Goal: Task Accomplishment & Management: Use online tool/utility

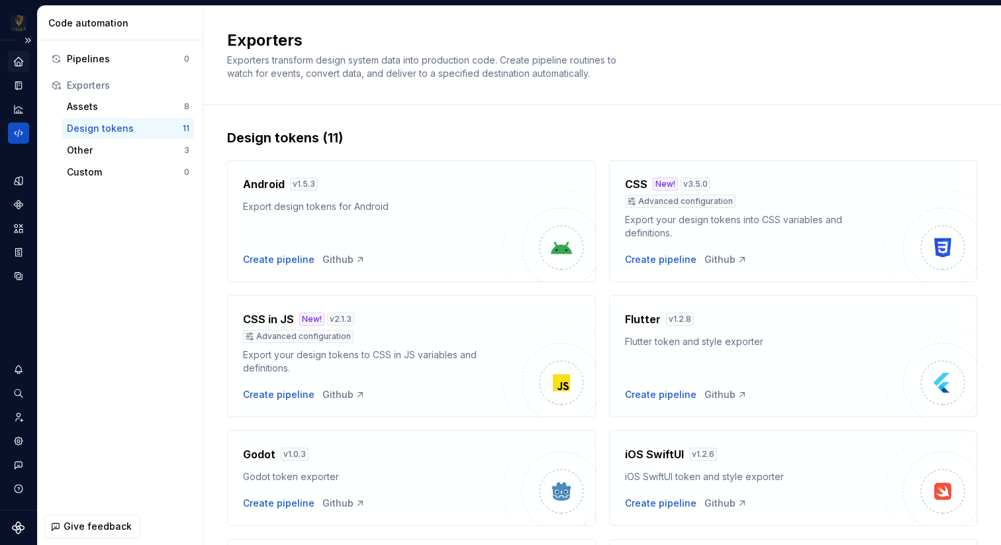
click at [19, 58] on icon "Home" at bounding box center [18, 61] width 9 height 9
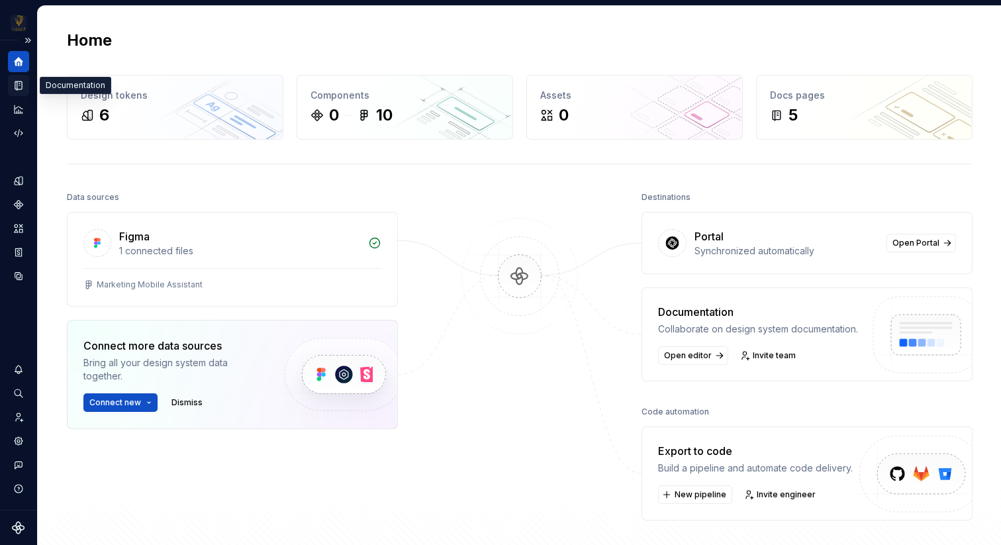
click at [19, 89] on icon "Documentation" at bounding box center [19, 85] width 12 height 12
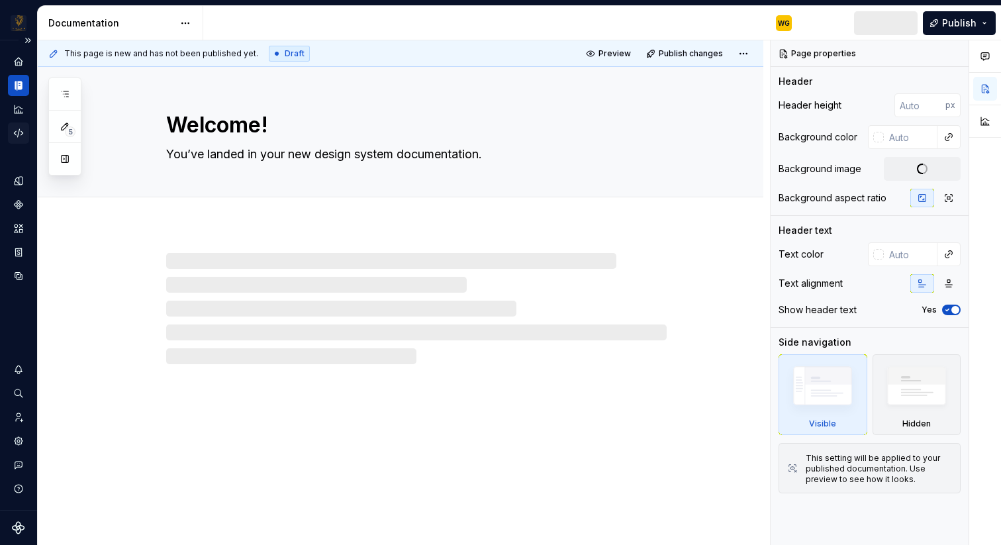
type textarea "*"
click at [17, 133] on icon "Code automation" at bounding box center [19, 133] width 12 height 12
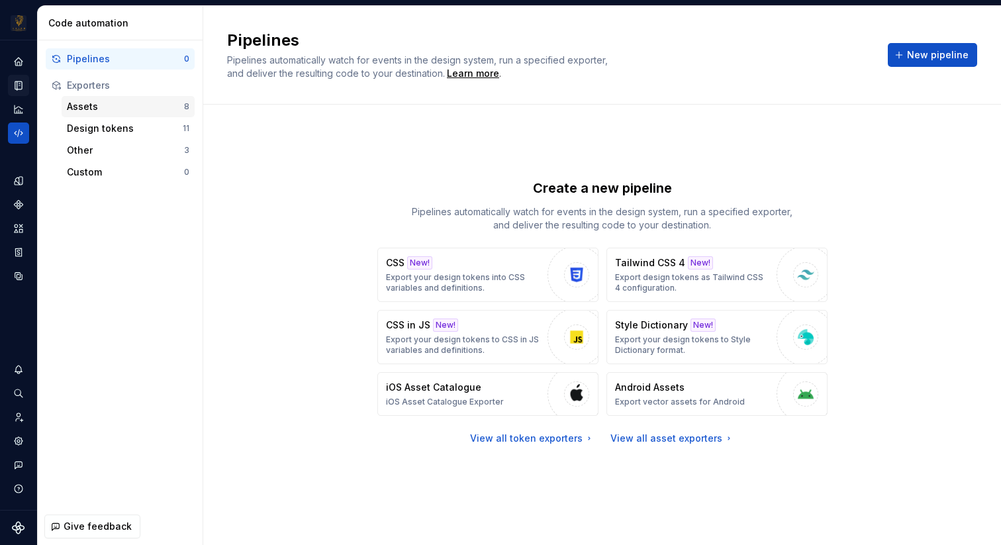
click at [97, 106] on div "Assets" at bounding box center [125, 106] width 117 height 13
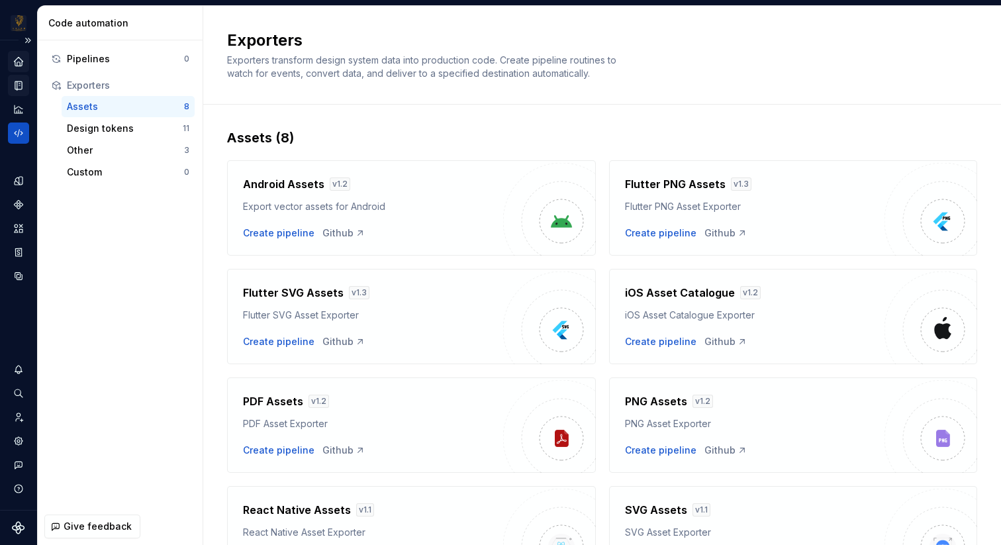
click at [19, 63] on icon "Home" at bounding box center [19, 62] width 12 height 12
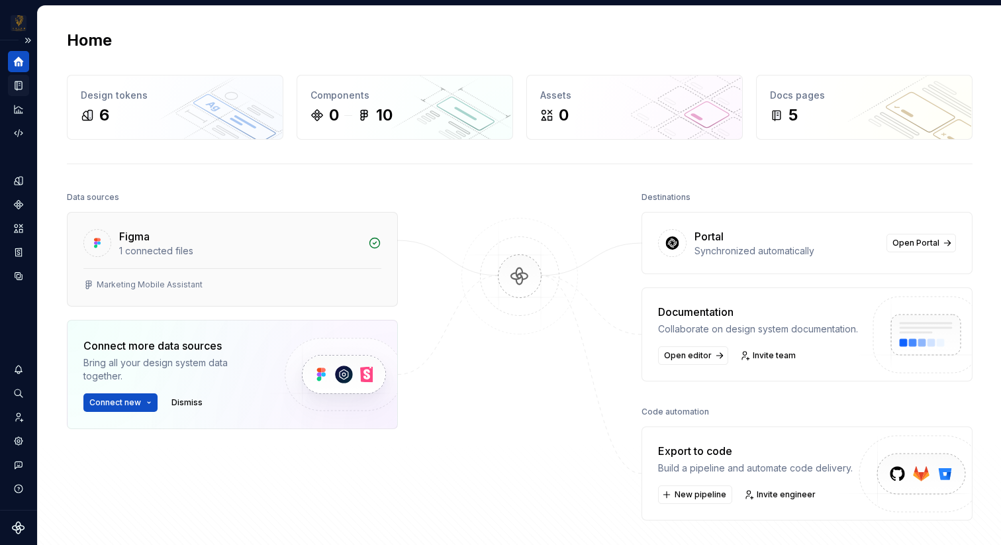
click at [207, 240] on div "Figma" at bounding box center [239, 236] width 241 height 16
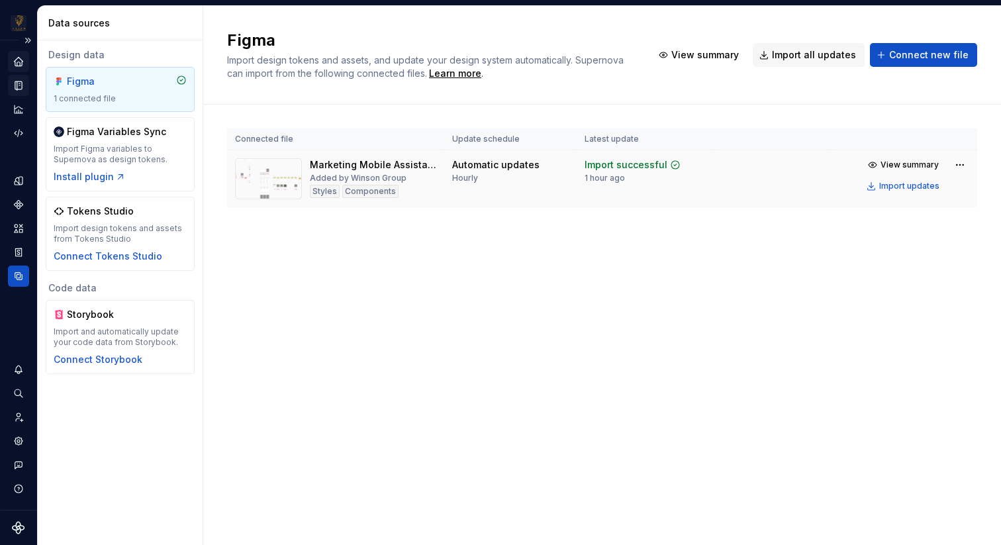
click at [265, 173] on img at bounding box center [268, 178] width 67 height 41
click at [897, 188] on div "Import updates" at bounding box center [909, 186] width 60 height 11
click at [959, 166] on html "MMA WG Design system data Data sources Design data Figma 1 connected file Figma…" at bounding box center [500, 272] width 1001 height 545
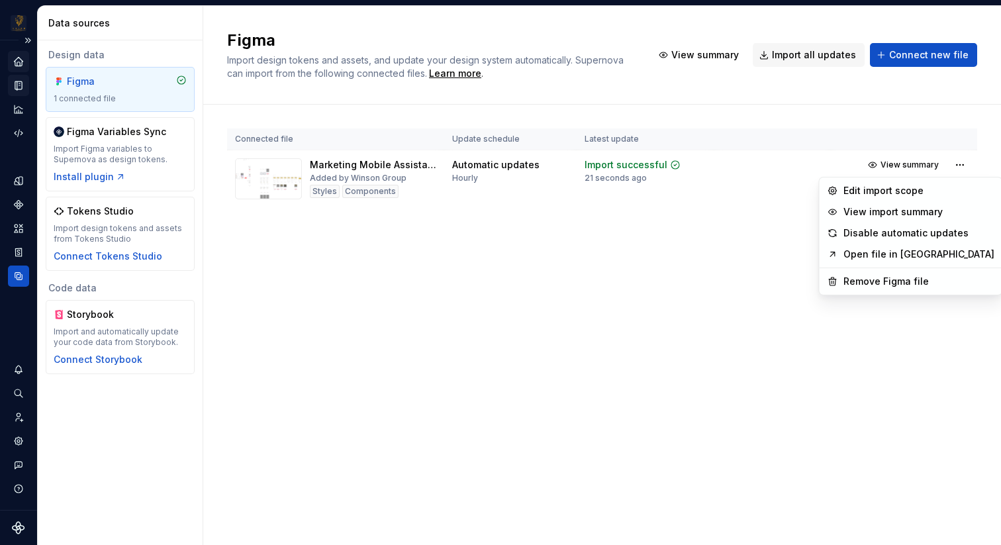
click at [808, 94] on html "MMA WG Design system data Data sources Design data Figma 1 connected file Figma…" at bounding box center [500, 272] width 1001 height 545
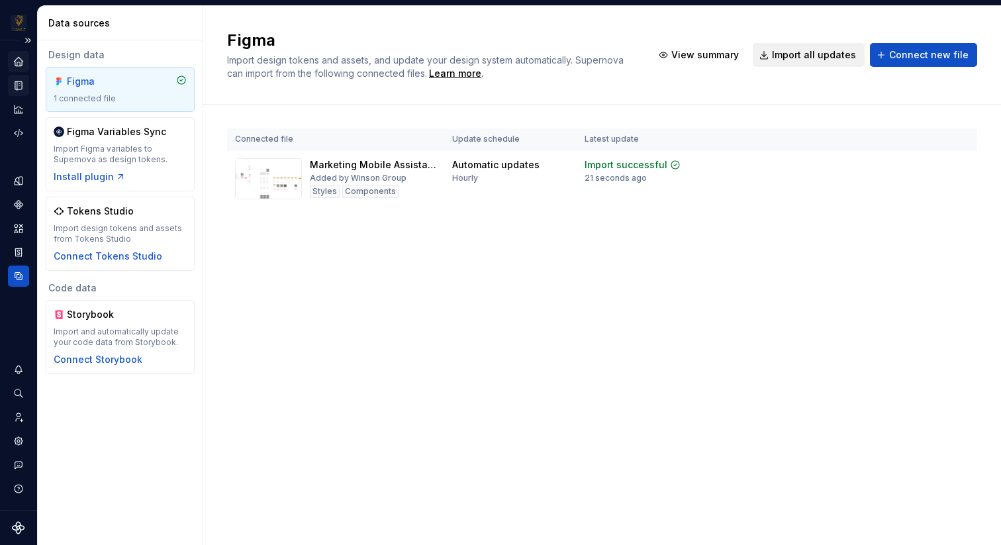
click at [826, 61] on span "Import all updates" at bounding box center [814, 54] width 84 height 13
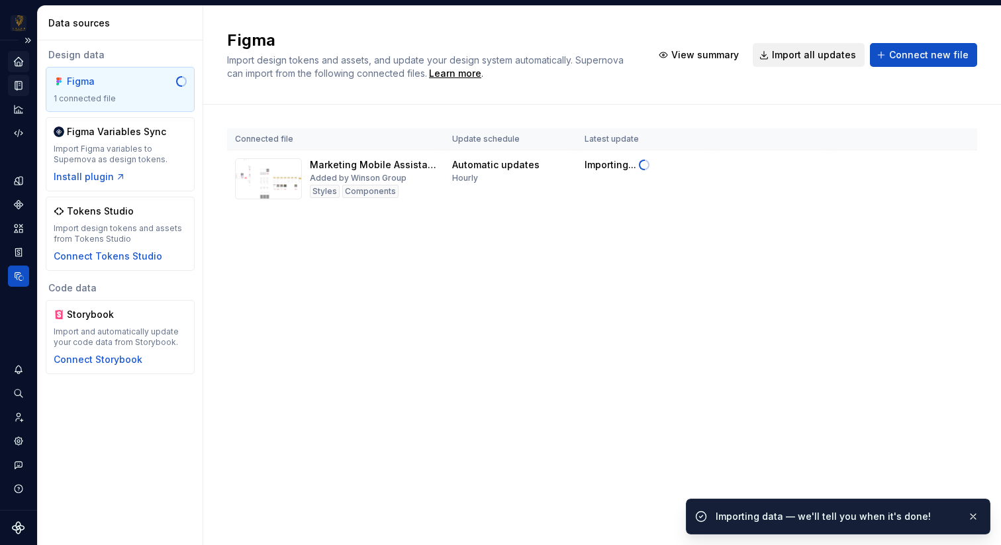
click at [824, 58] on span "Import all updates" at bounding box center [814, 54] width 84 height 13
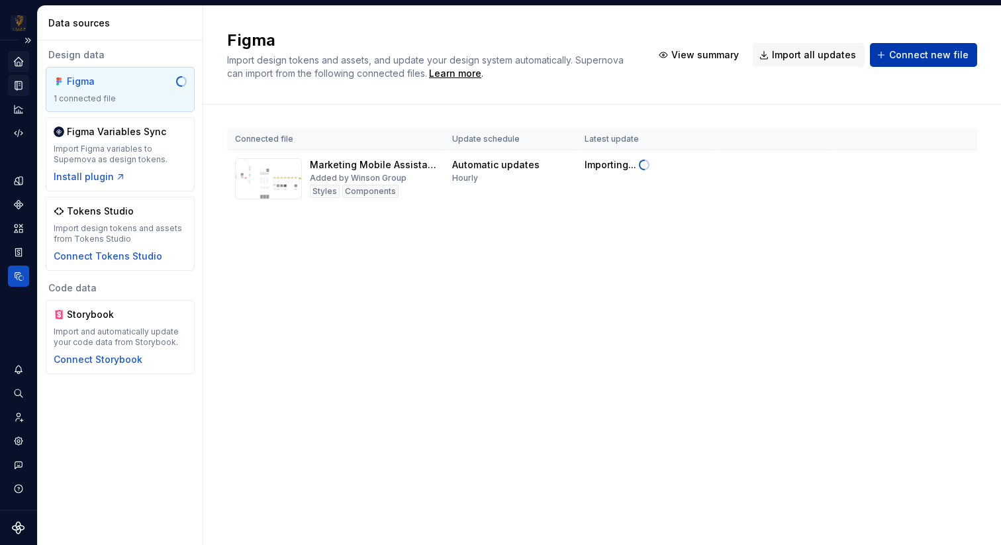
click at [900, 61] on span "Connect new file" at bounding box center [928, 54] width 79 height 13
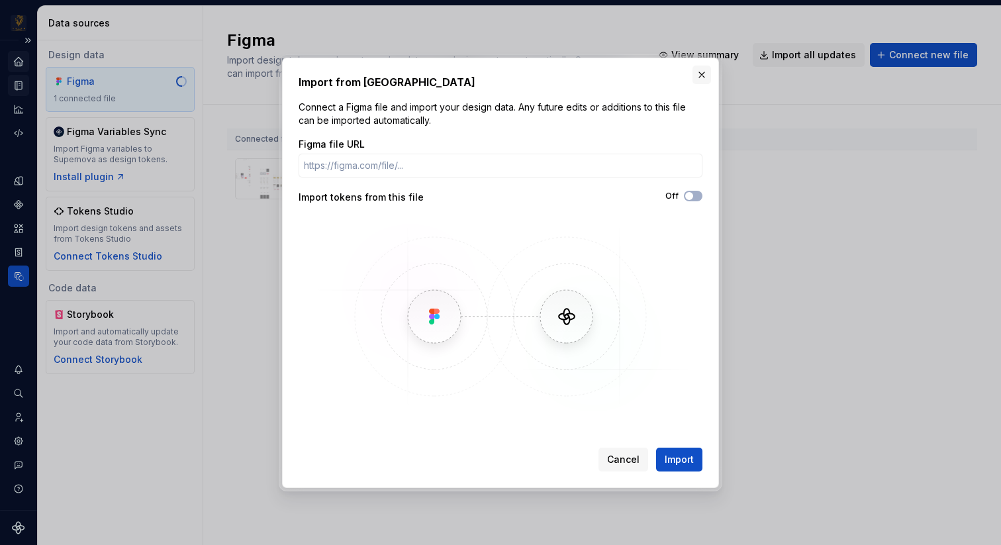
click at [702, 75] on button "button" at bounding box center [701, 75] width 19 height 19
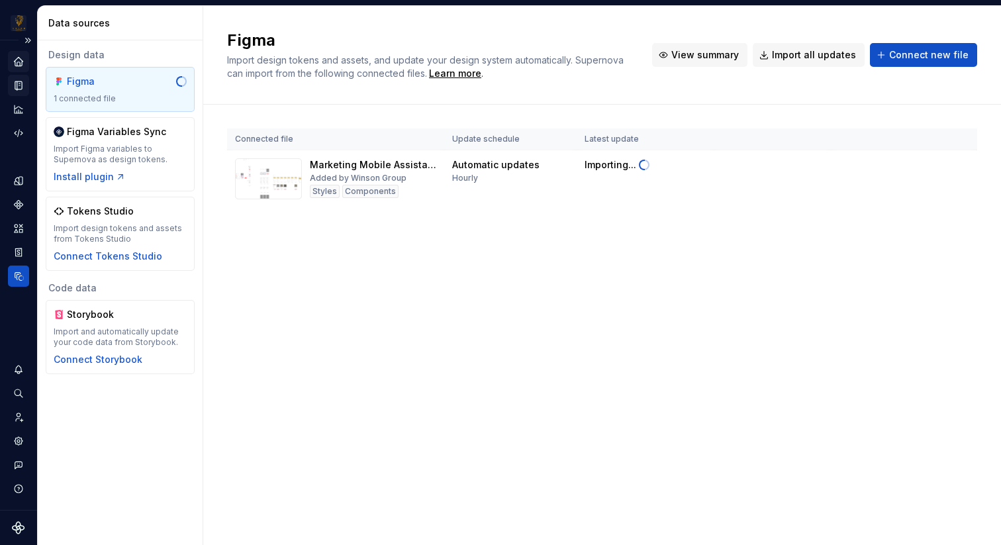
click at [702, 56] on span "View summary" at bounding box center [705, 54] width 68 height 13
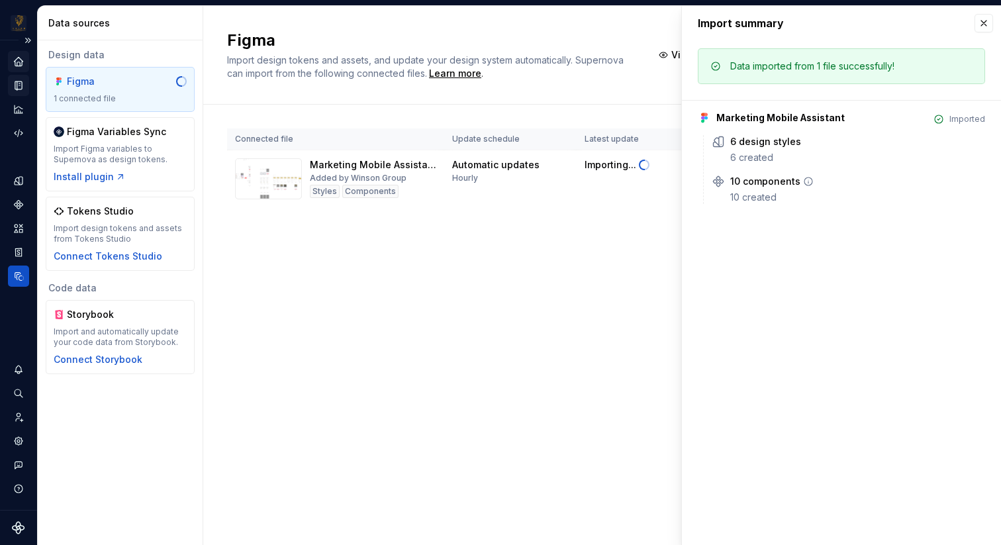
click at [769, 199] on div "10 created" at bounding box center [857, 197] width 255 height 13
click at [983, 28] on button "button" at bounding box center [983, 23] width 19 height 19
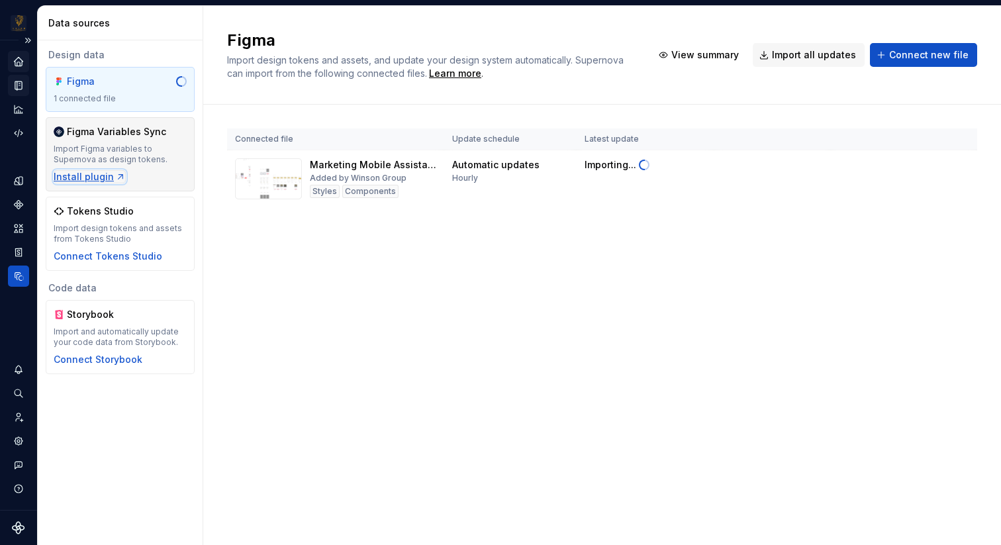
click at [101, 175] on div "Install plugin" at bounding box center [90, 176] width 72 height 13
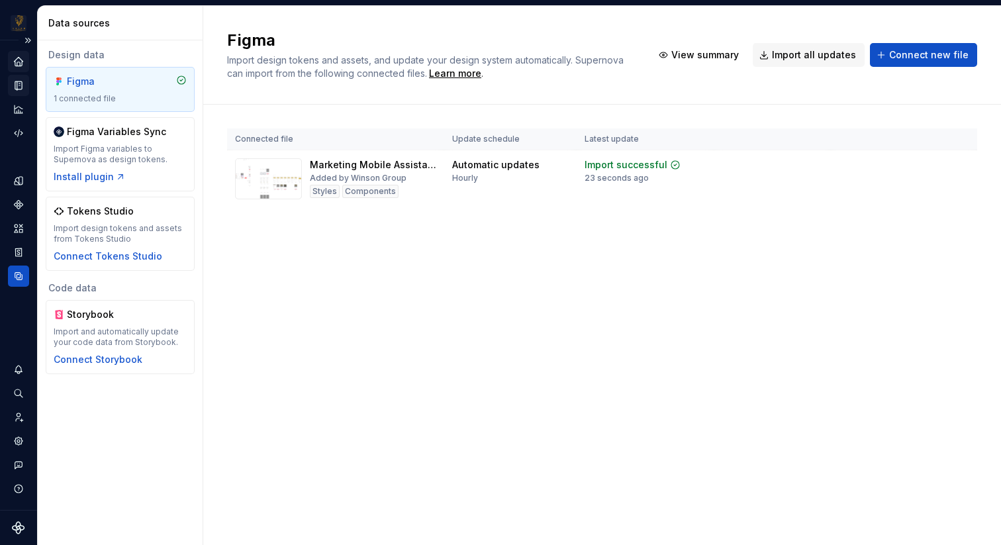
click at [263, 234] on div "Connected file Update schedule Latest update Marketing Mobile Assistant Added b…" at bounding box center [602, 181] width 750 height 153
click at [383, 193] on div "Components" at bounding box center [370, 191] width 56 height 13
click at [455, 189] on td "Automatic updates Hourly" at bounding box center [510, 179] width 132 height 58
click at [19, 58] on icon "Home" at bounding box center [18, 61] width 9 height 9
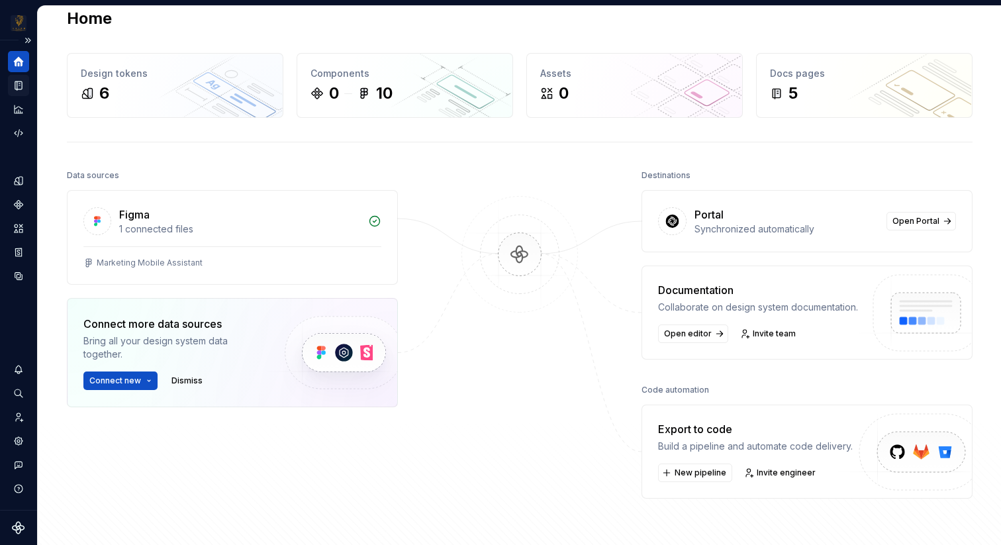
scroll to position [39, 0]
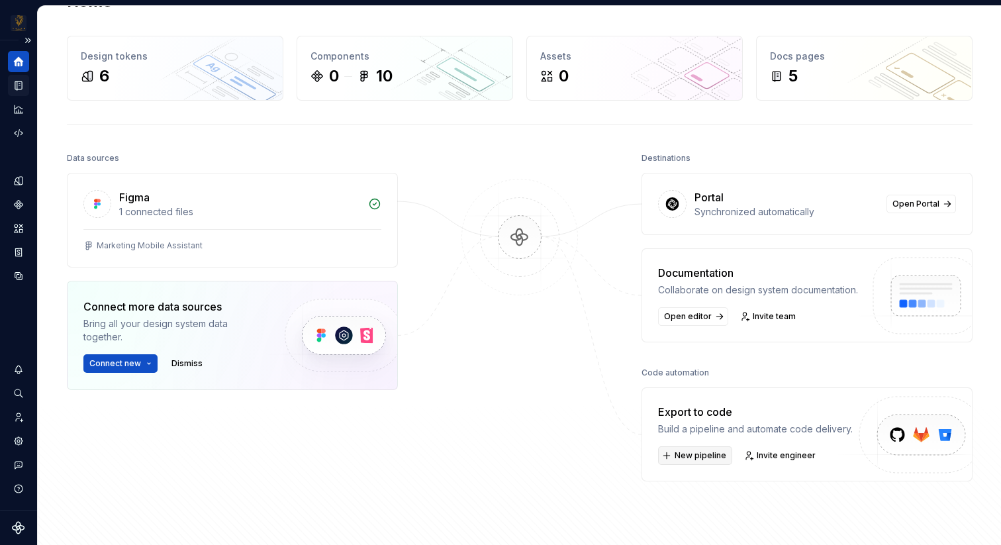
click at [714, 457] on span "New pipeline" at bounding box center [701, 455] width 52 height 11
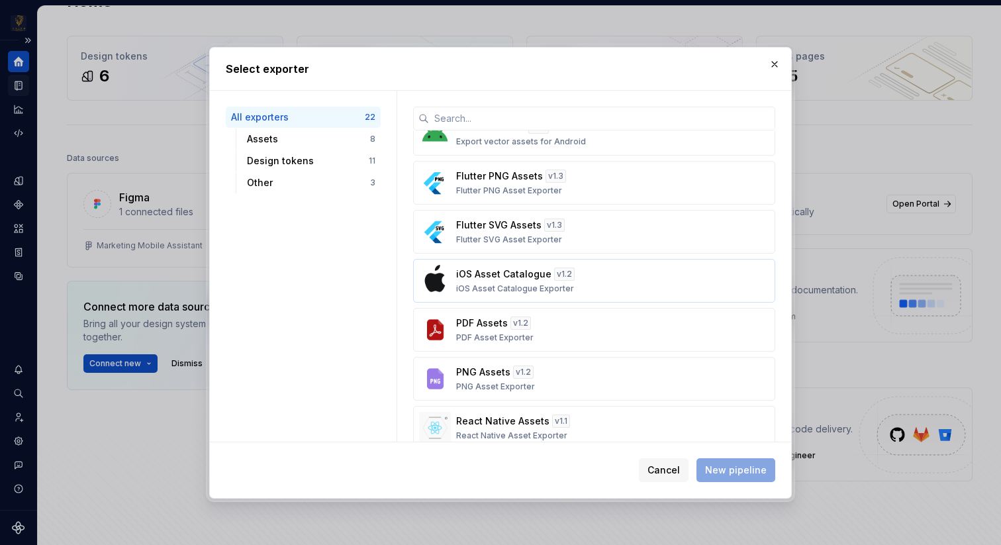
scroll to position [55, 0]
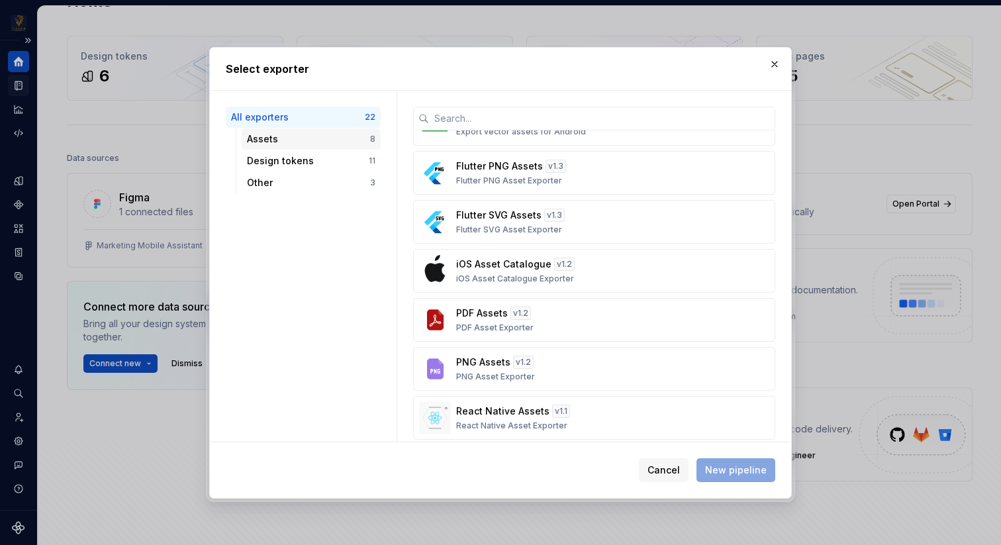
click at [340, 140] on div "Assets" at bounding box center [308, 138] width 123 height 13
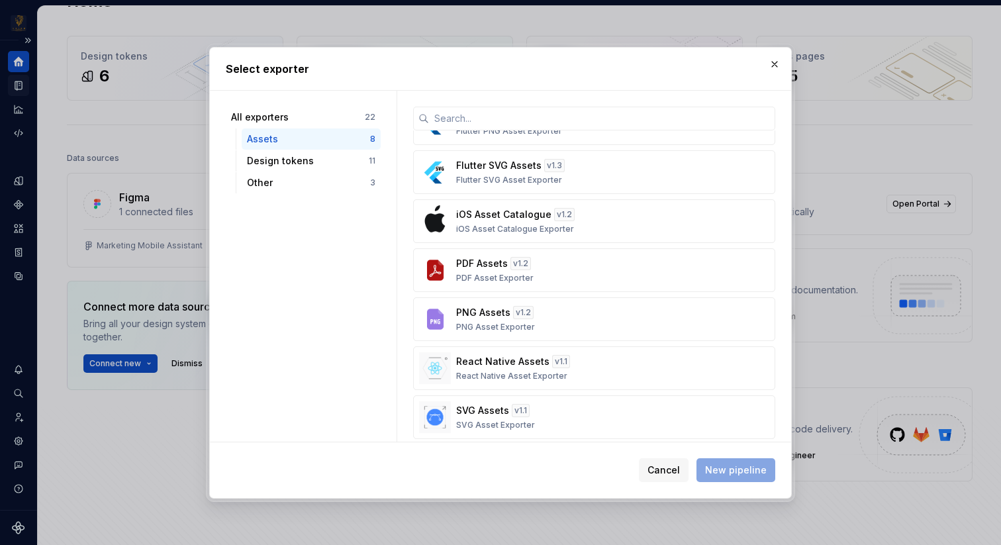
scroll to position [97, 0]
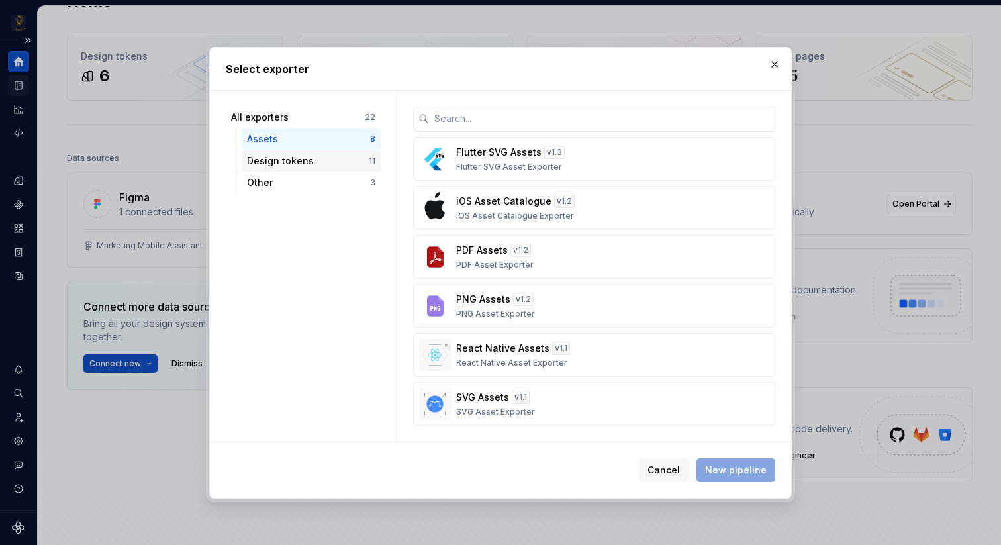
click at [331, 167] on div "Design tokens 11" at bounding box center [311, 160] width 139 height 21
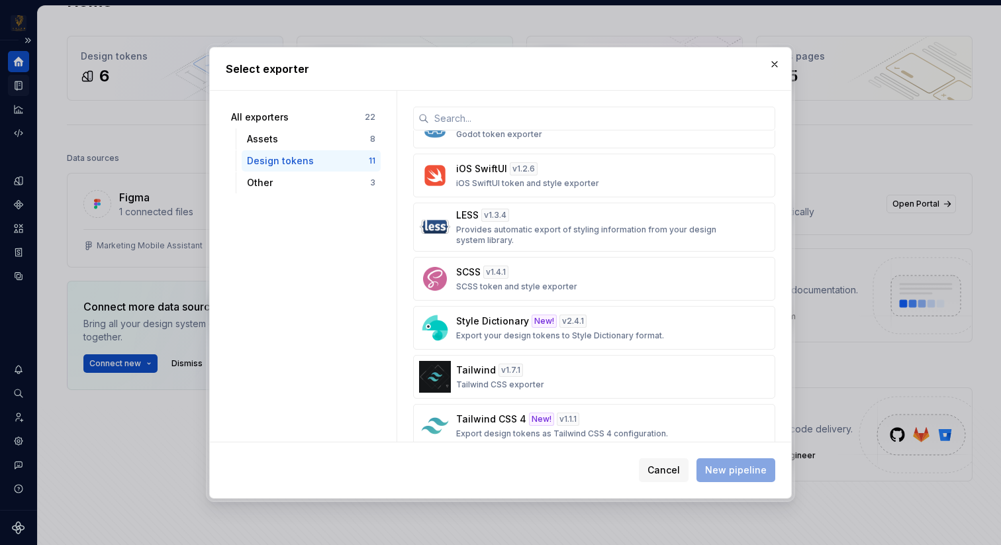
scroll to position [249, 0]
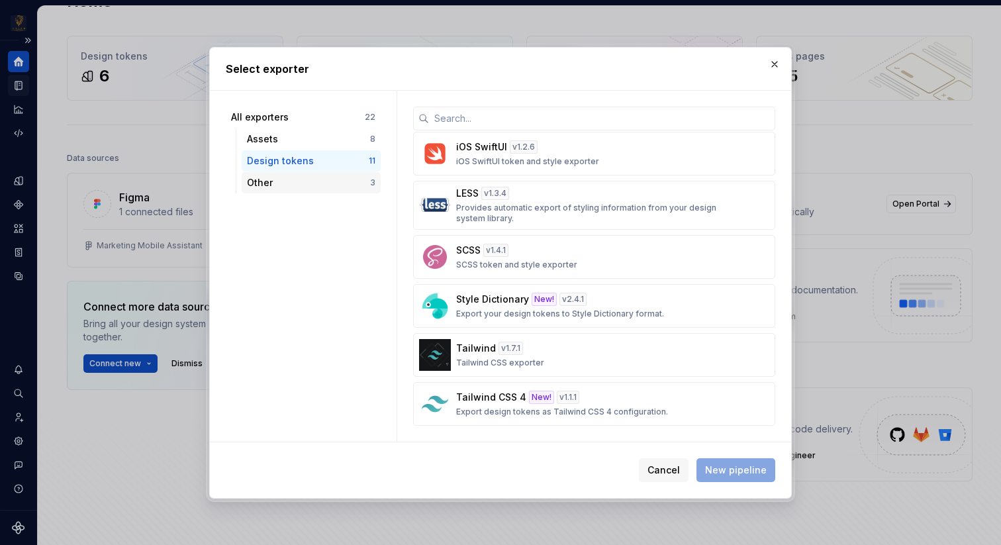
click at [316, 181] on div "Other" at bounding box center [308, 182] width 123 height 13
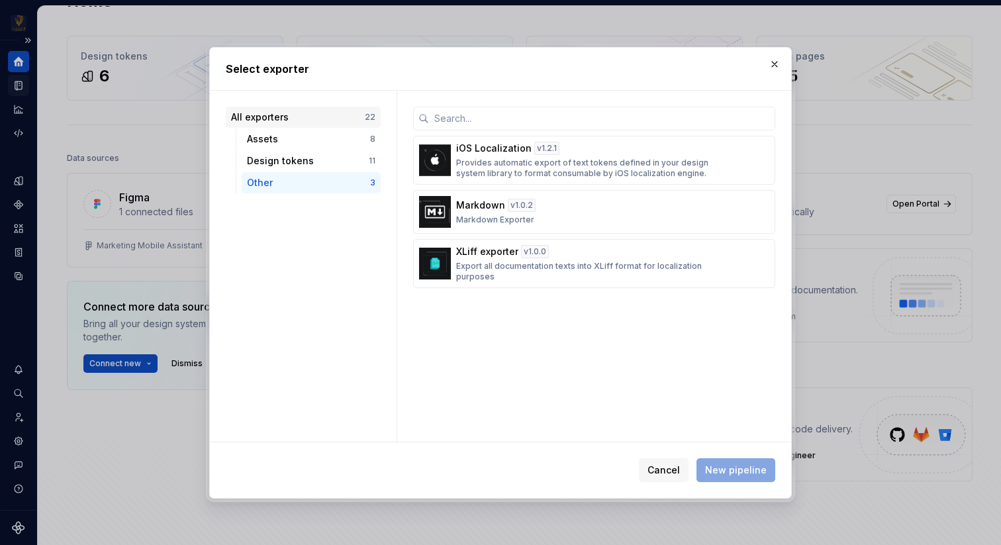
click at [336, 117] on div "All exporters" at bounding box center [298, 117] width 134 height 13
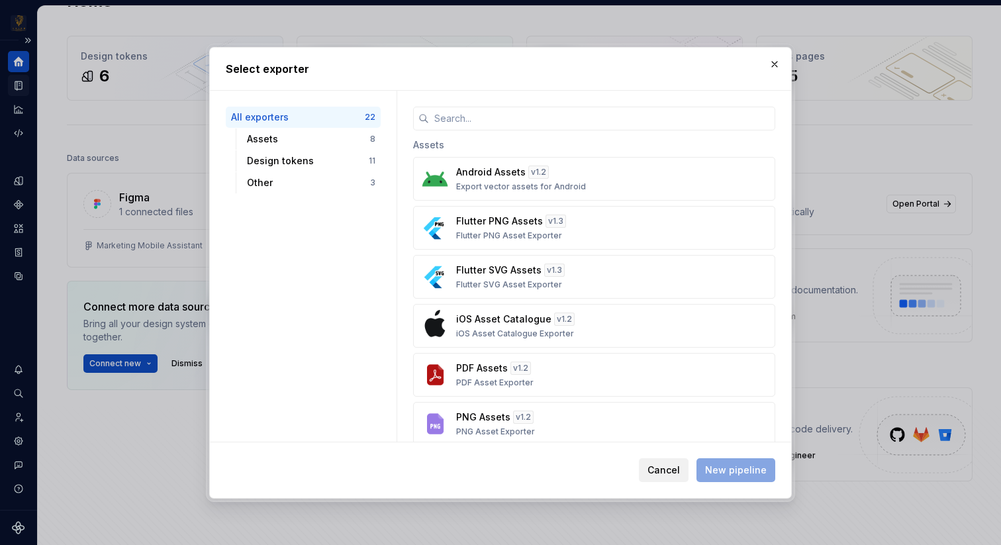
click at [673, 462] on button "Cancel" at bounding box center [664, 470] width 50 height 24
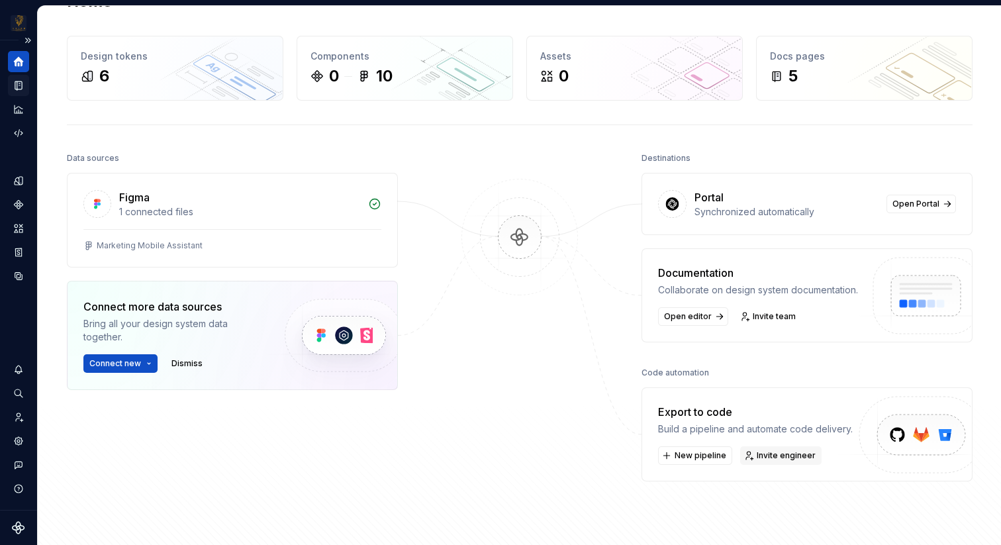
click at [779, 459] on span "Invite engineer" at bounding box center [786, 455] width 59 height 11
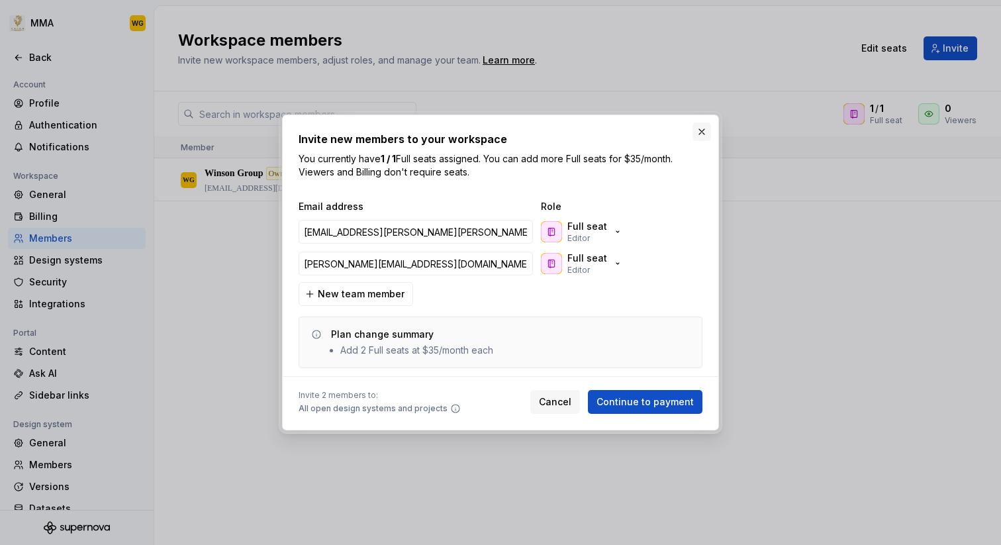
click at [700, 126] on button "button" at bounding box center [701, 131] width 19 height 19
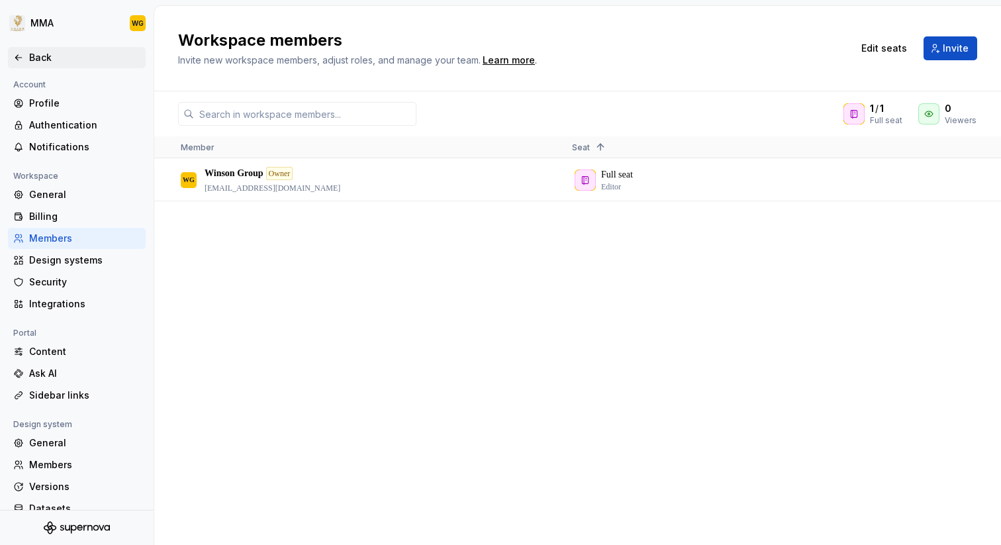
click at [19, 60] on icon at bounding box center [18, 57] width 11 height 11
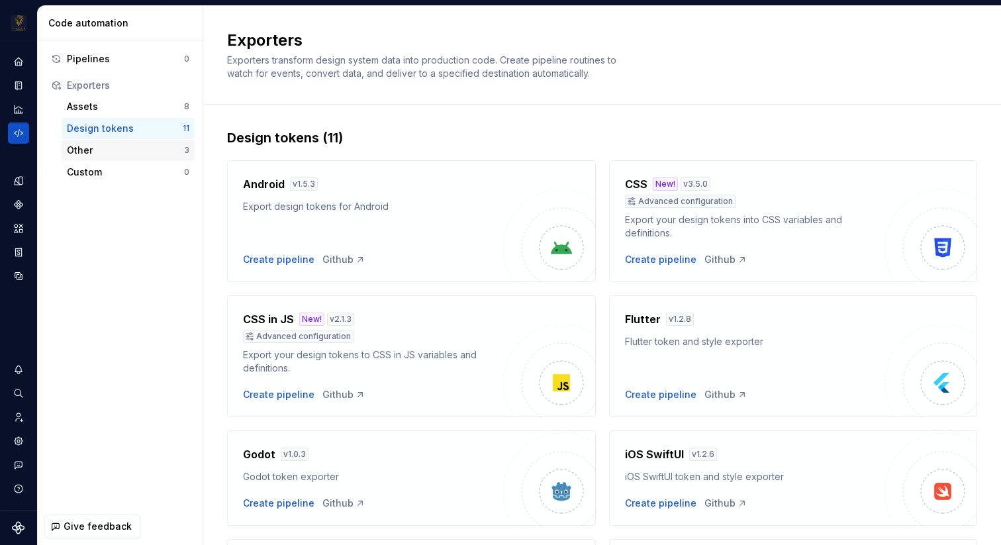
click at [148, 149] on div "Other" at bounding box center [125, 150] width 117 height 13
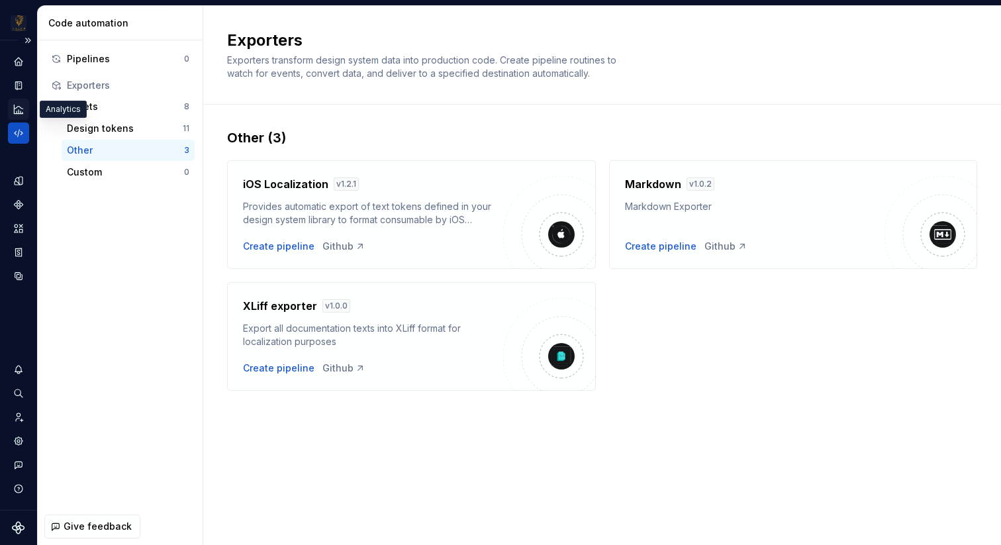
click at [17, 105] on icon "Analytics" at bounding box center [19, 109] width 12 height 12
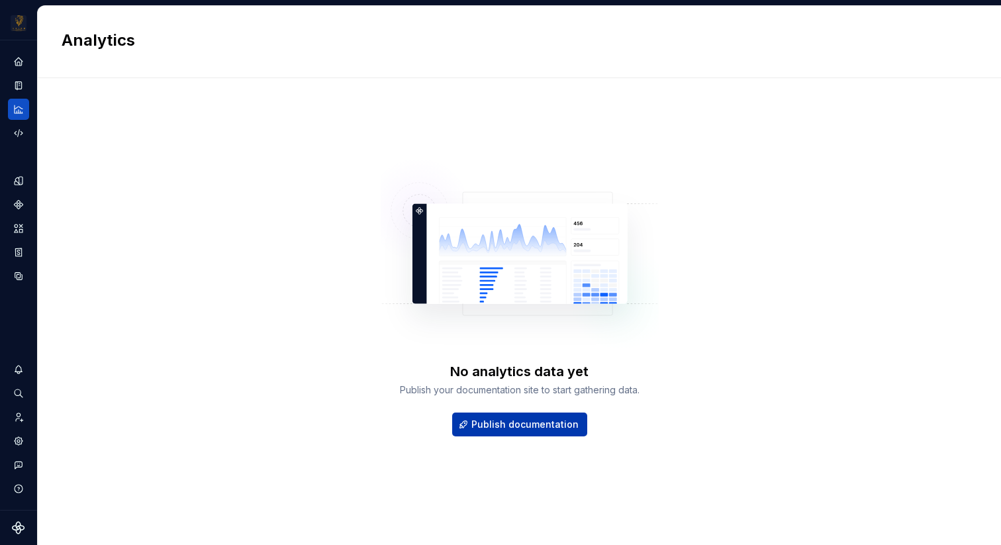
click at [500, 435] on button "Publish documentation" at bounding box center [519, 424] width 135 height 24
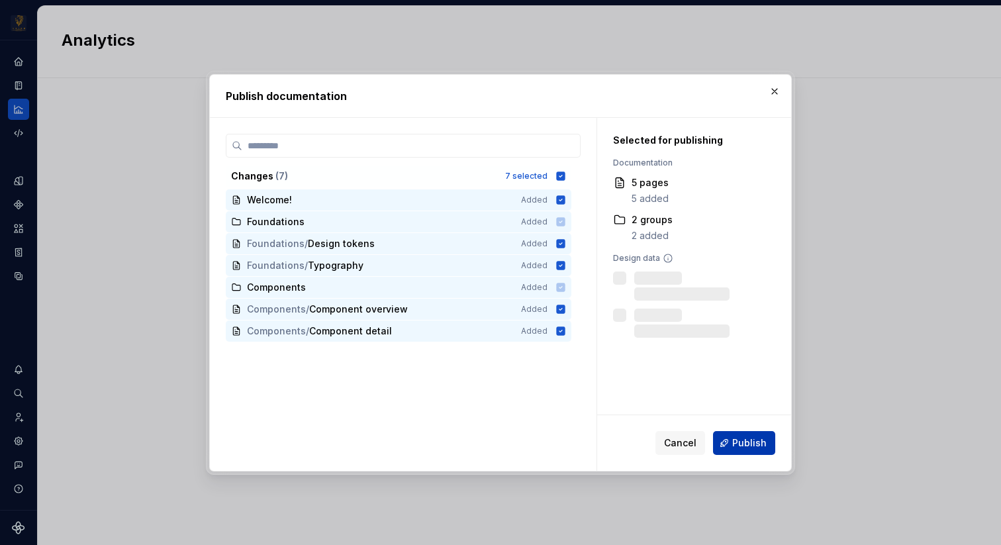
click at [748, 438] on span "Publish" at bounding box center [749, 442] width 34 height 13
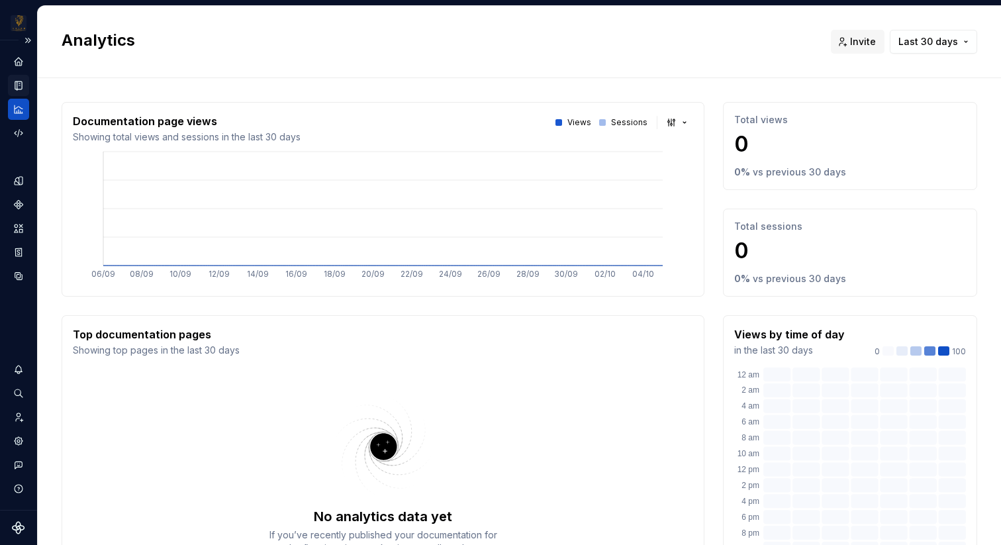
click at [18, 89] on icon "Documentation" at bounding box center [19, 85] width 12 height 12
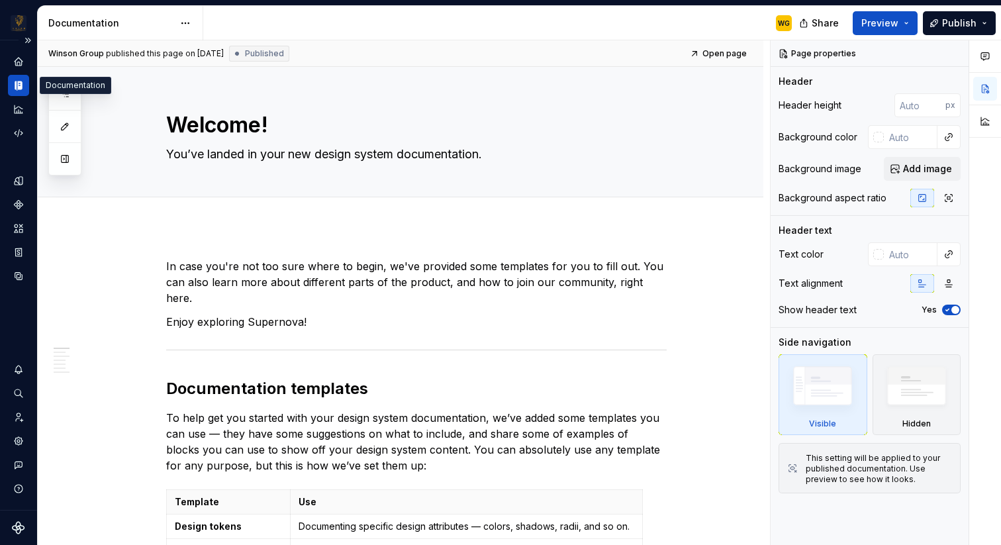
type textarea "*"
click at [21, 177] on icon "Design tokens" at bounding box center [21, 180] width 4 height 9
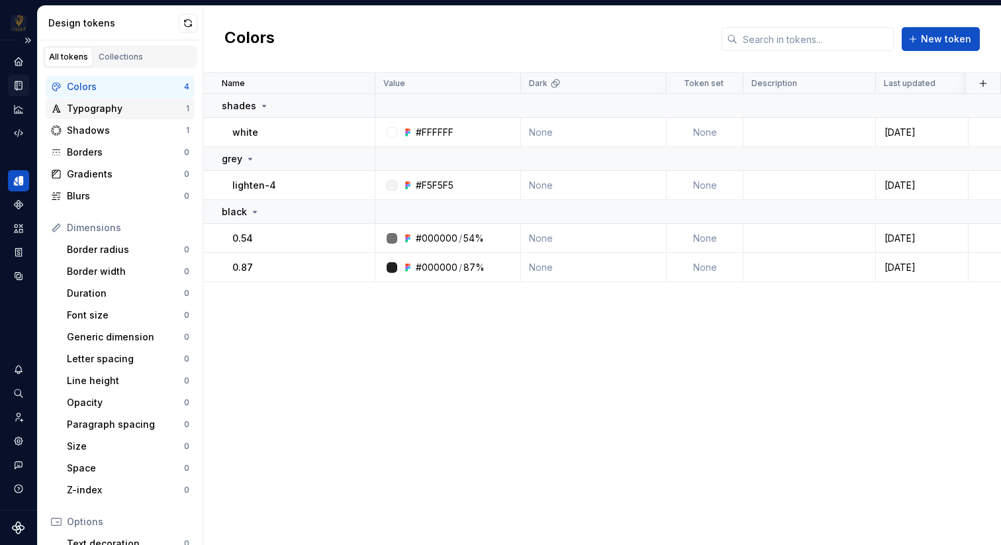
click at [117, 109] on div "Typography" at bounding box center [126, 108] width 119 height 13
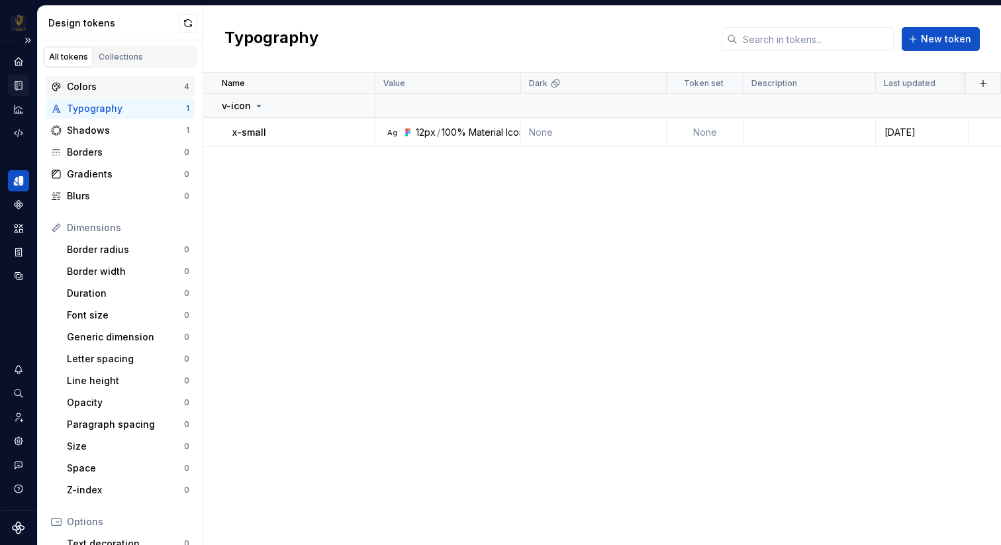
click at [112, 88] on div "Colors" at bounding box center [125, 86] width 117 height 13
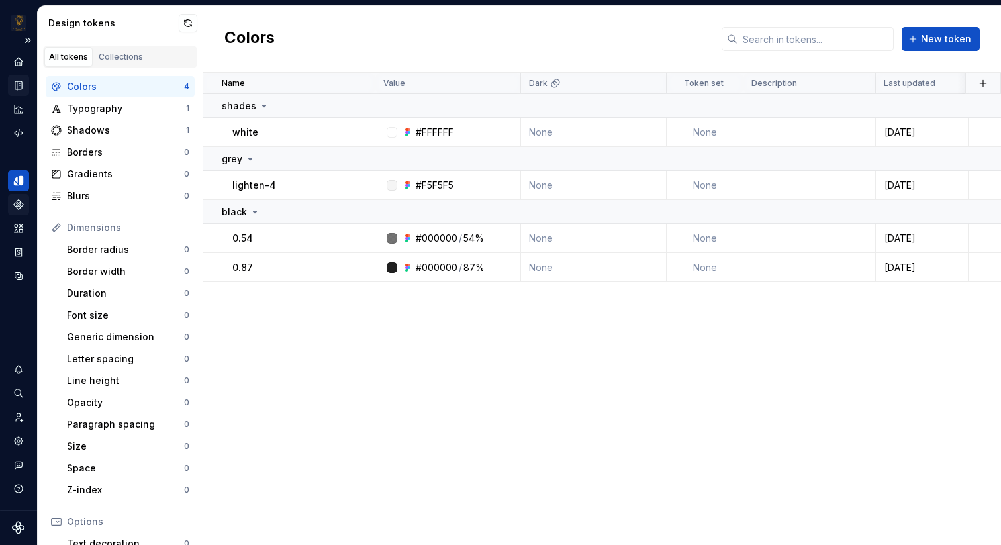
click at [18, 200] on icon "Components" at bounding box center [18, 204] width 9 height 9
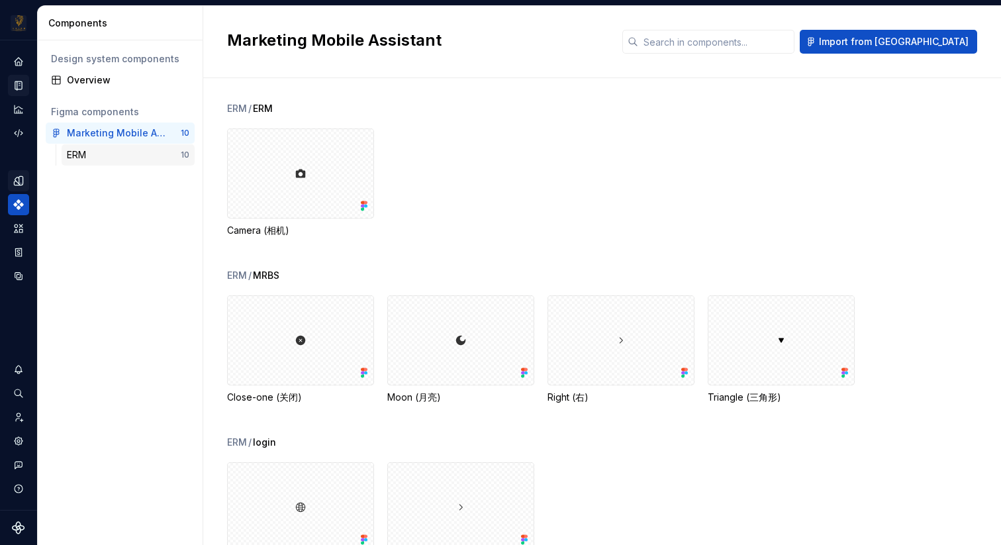
click at [126, 156] on div "ERM" at bounding box center [124, 154] width 114 height 13
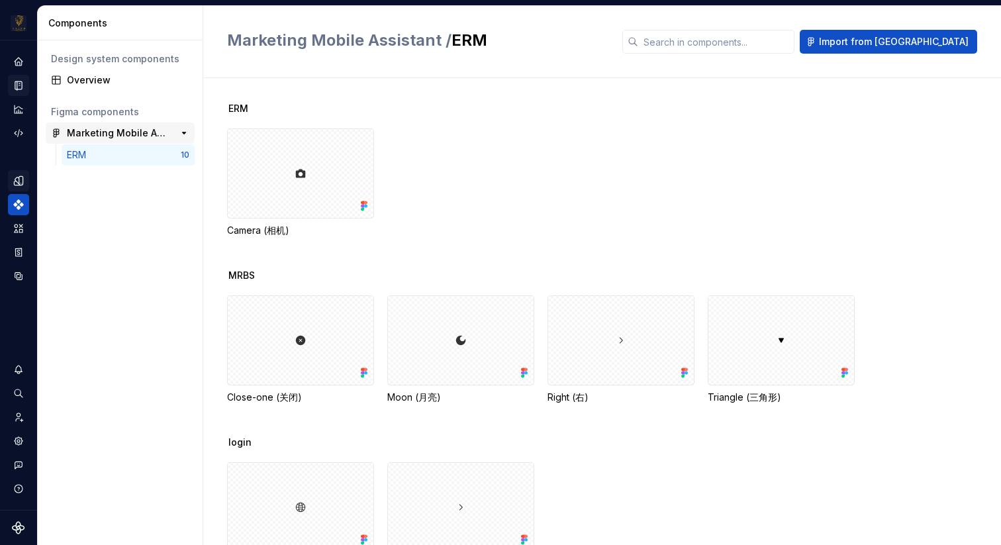
click at [160, 130] on div "Marketing Mobile Assistant" at bounding box center [116, 132] width 99 height 13
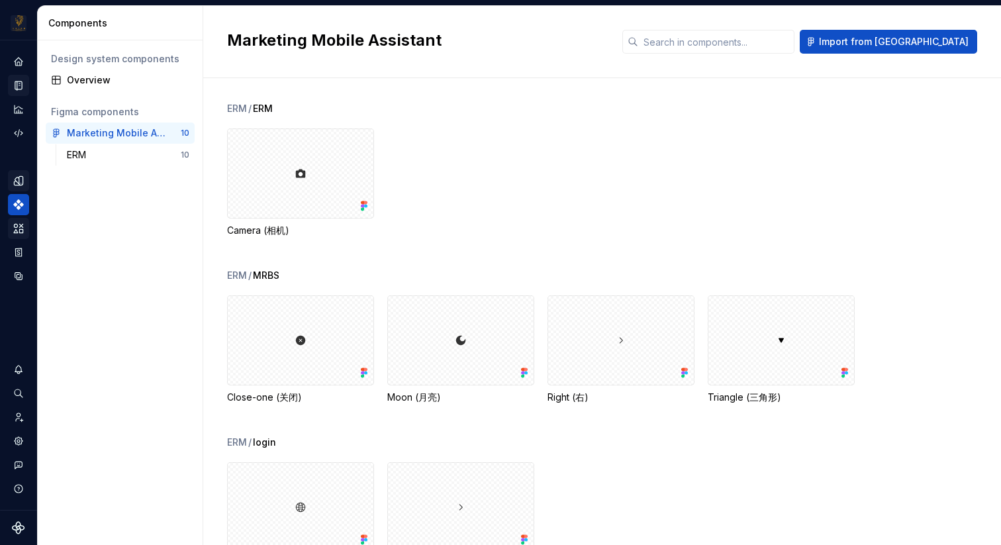
click at [24, 229] on icon "Assets" at bounding box center [19, 228] width 12 height 12
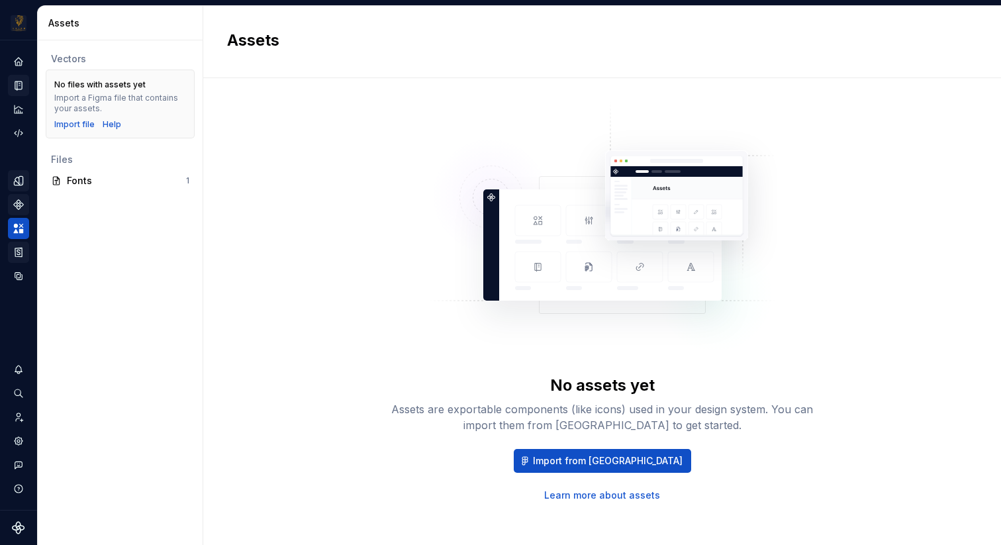
click at [19, 252] on icon "Storybook stories" at bounding box center [18, 252] width 7 height 9
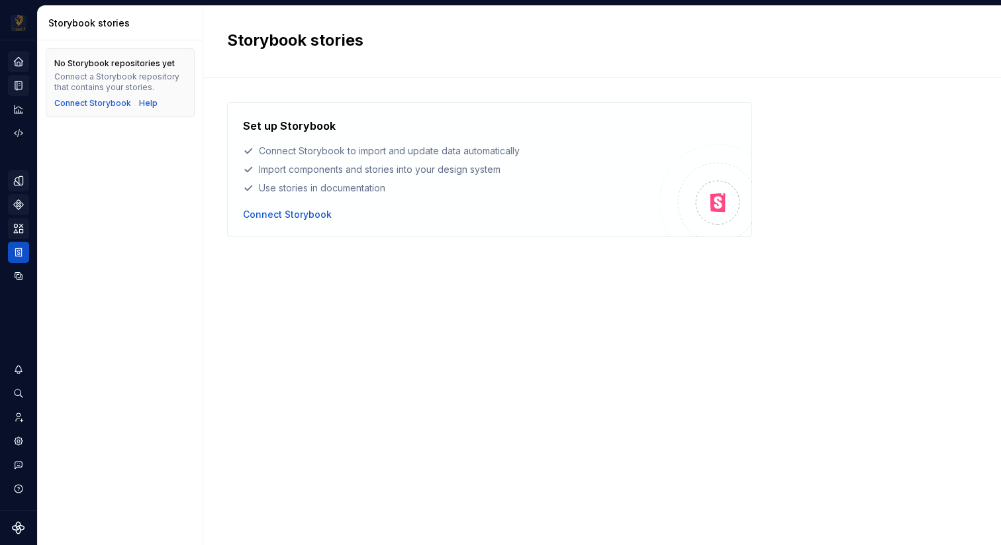
click at [15, 60] on icon "Home" at bounding box center [18, 61] width 9 height 9
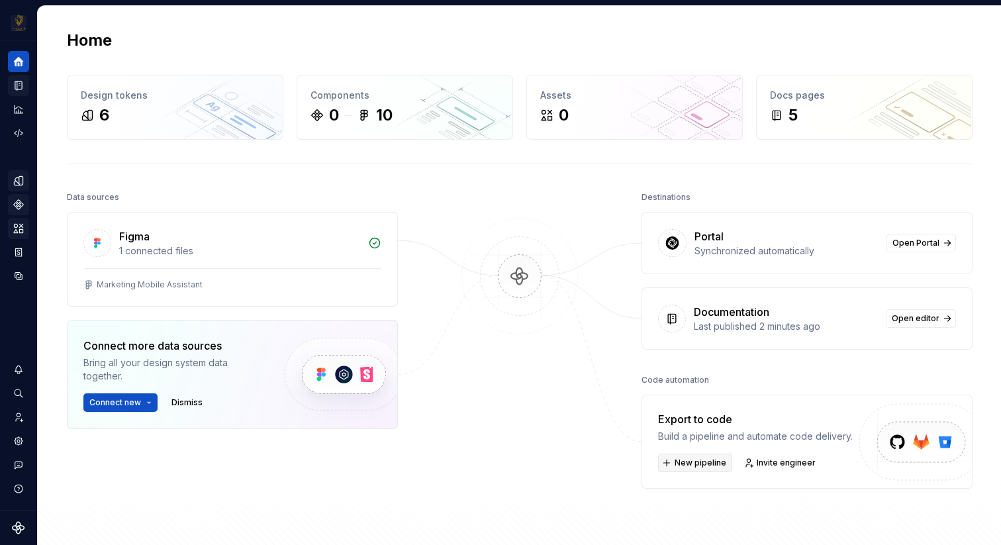
click at [695, 461] on span "New pipeline" at bounding box center [701, 462] width 52 height 11
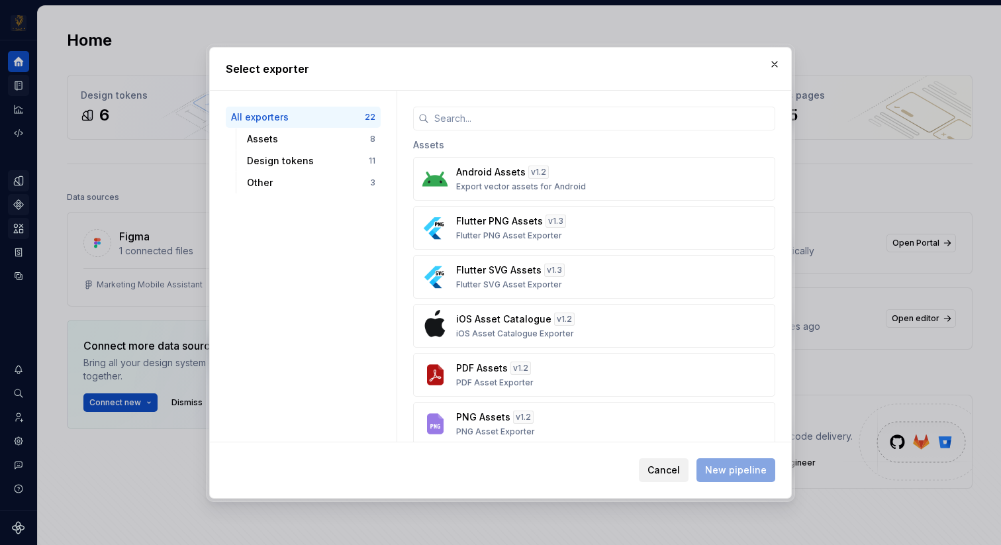
click at [678, 470] on span "Cancel" at bounding box center [663, 469] width 32 height 13
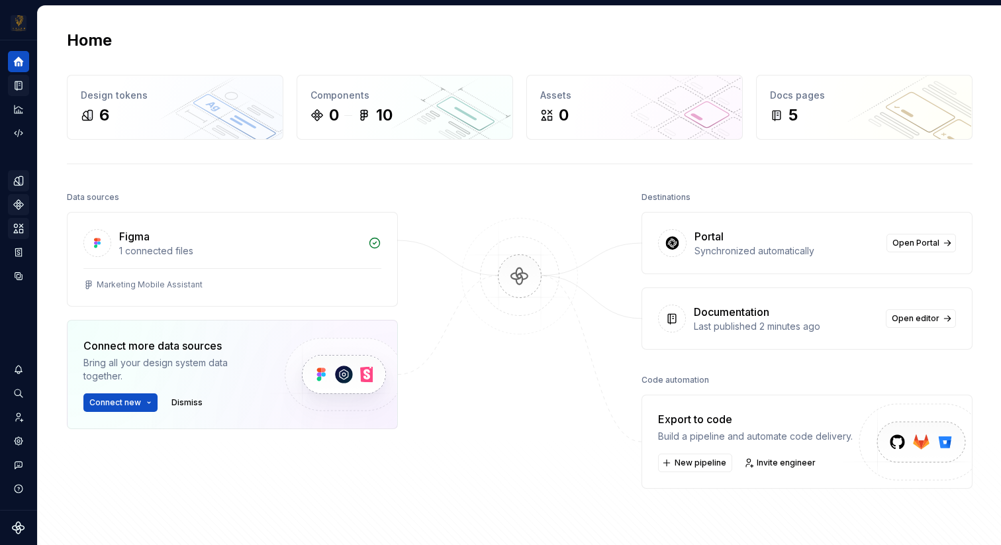
click at [920, 442] on img at bounding box center [916, 457] width 163 height 108
click at [704, 463] on span "New pipeline" at bounding box center [701, 462] width 52 height 11
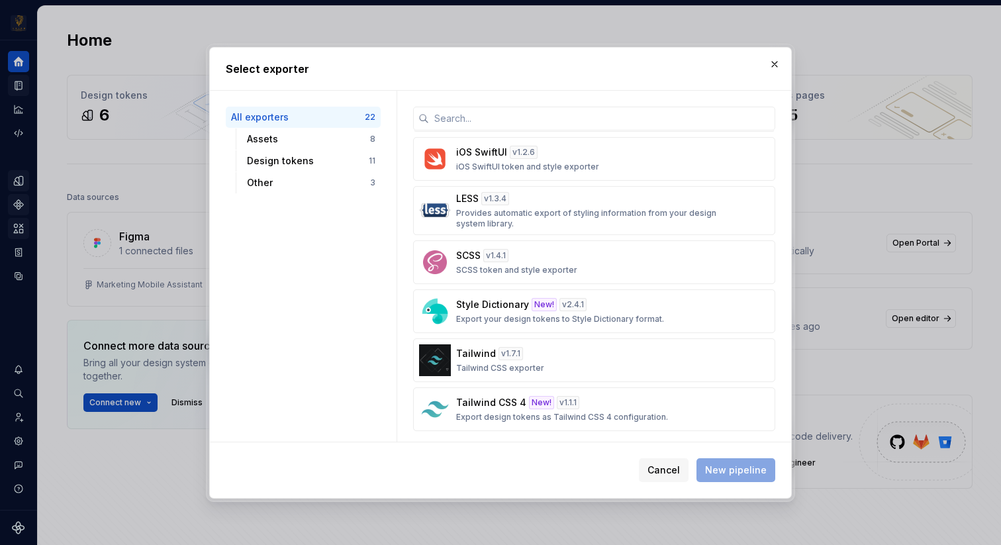
scroll to position [862, 0]
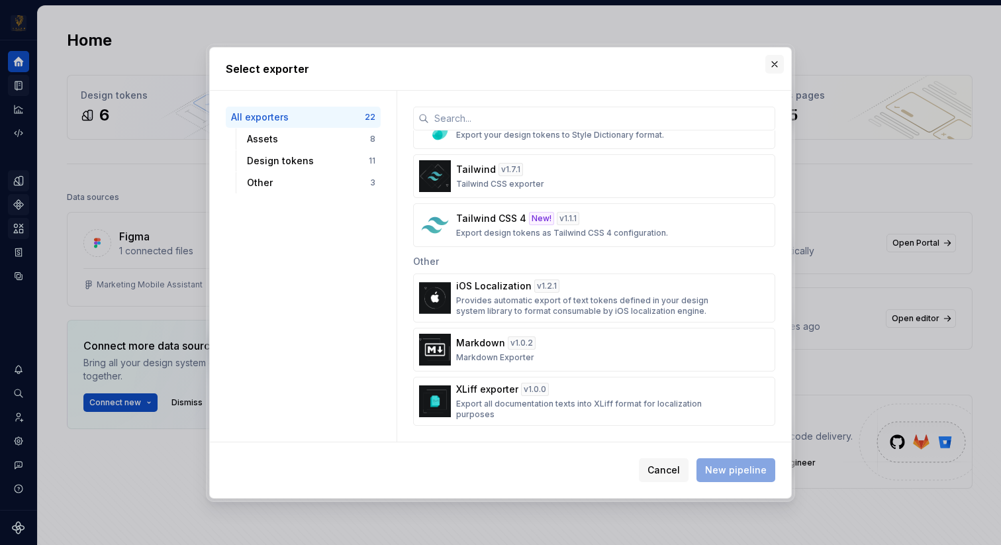
click at [774, 66] on button "button" at bounding box center [774, 64] width 19 height 19
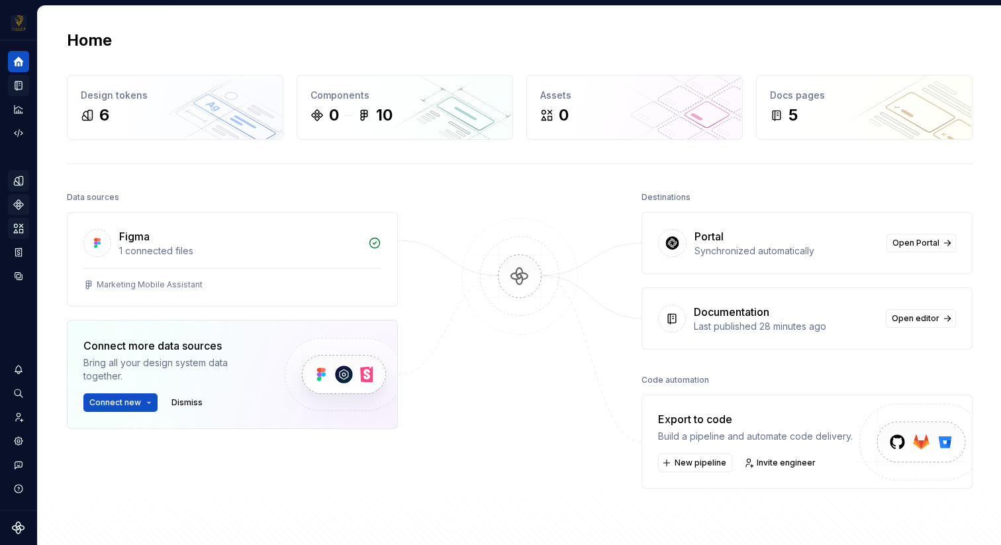
click at [542, 348] on img at bounding box center [519, 290] width 128 height 144
click at [341, 159] on div "Home Design tokens 6 Components 0 10 Assets 0 Docs pages 5 Data sources Figma 1…" at bounding box center [519, 299] width 953 height 586
